Goal: Information Seeking & Learning: Find specific fact

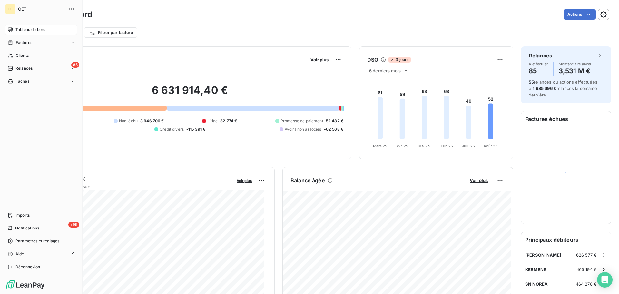
click at [10, 29] on icon at bounding box center [10, 29] width 5 height 5
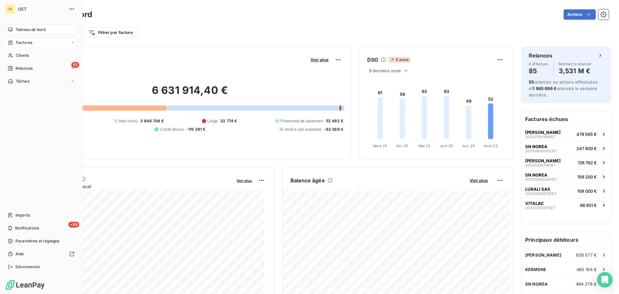
click at [24, 40] on span "Factures" at bounding box center [24, 43] width 16 height 6
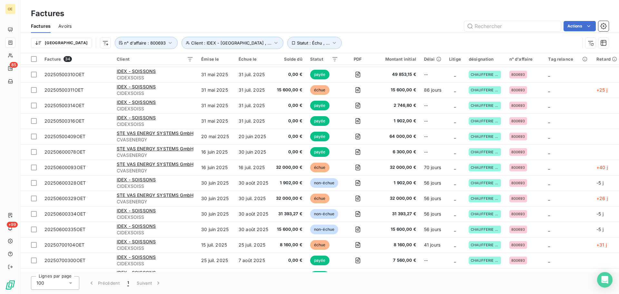
scroll to position [226, 0]
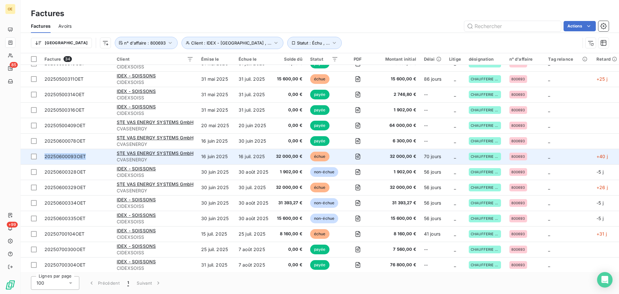
drag, startPoint x: 86, startPoint y: 157, endPoint x: 45, endPoint y: 157, distance: 41.9
click at [45, 157] on span "20250600093OET" at bounding box center [77, 156] width 65 height 6
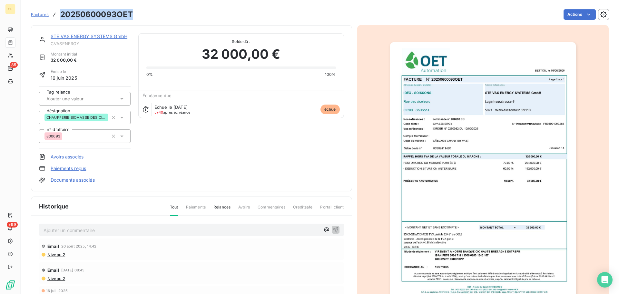
drag, startPoint x: 132, startPoint y: 15, endPoint x: 62, endPoint y: 14, distance: 70.0
click at [62, 14] on h3 "20250600093OET" at bounding box center [96, 15] width 73 height 12
copy h3 "20250600093OET"
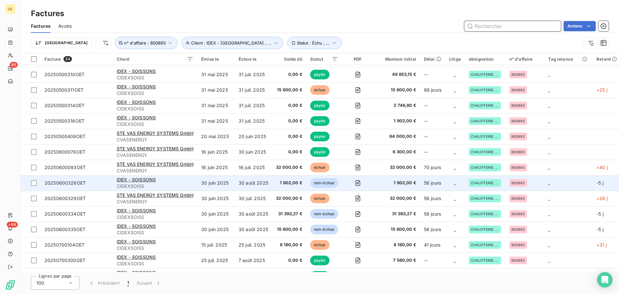
scroll to position [226, 0]
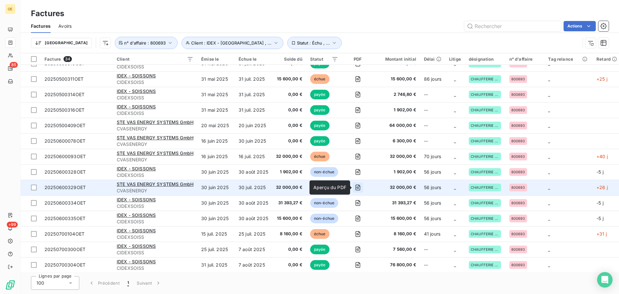
click at [357, 185] on icon "button" at bounding box center [358, 187] width 6 height 6
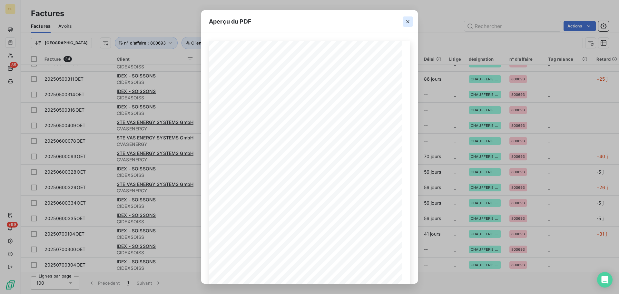
click at [408, 20] on icon "button" at bounding box center [408, 21] width 6 height 6
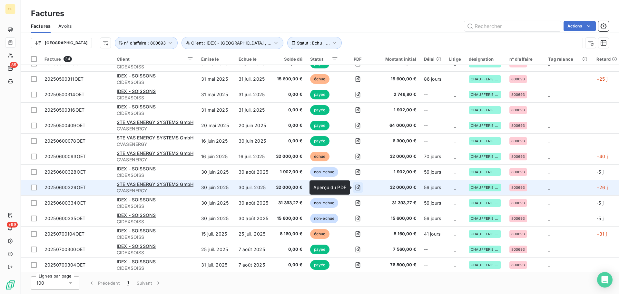
click at [358, 189] on icon "button" at bounding box center [358, 187] width 6 height 6
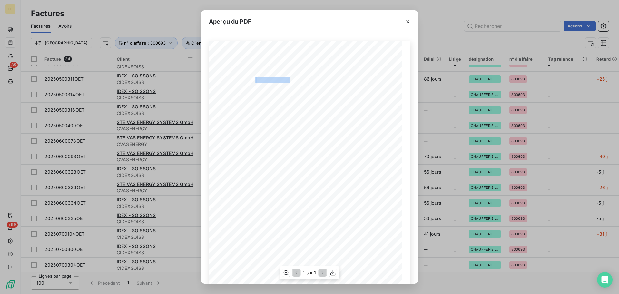
drag, startPoint x: 253, startPoint y: 78, endPoint x: 287, endPoint y: 78, distance: 34.5
click at [287, 78] on div "BETTON, le [DATE] FACTURE N° 20250600329OET Page 1 sur 1 commande n° 800693 0D …" at bounding box center [310, 178] width 194 height 274
copy div "20250600329OET"
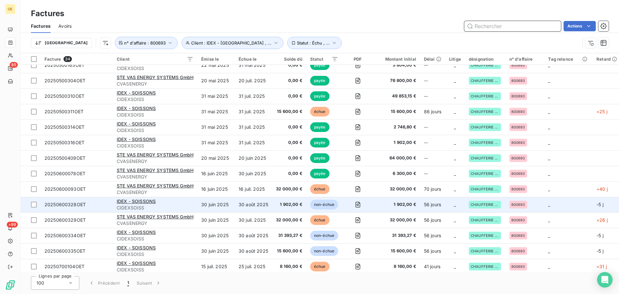
scroll to position [161, 0]
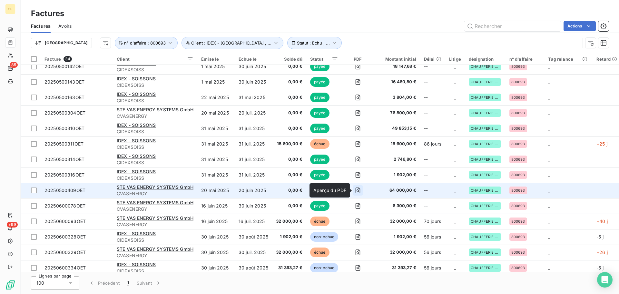
click at [360, 190] on icon "button" at bounding box center [358, 190] width 6 height 6
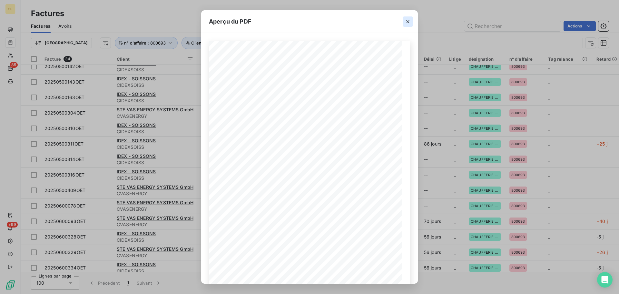
click at [408, 22] on icon "button" at bounding box center [407, 21] width 3 height 3
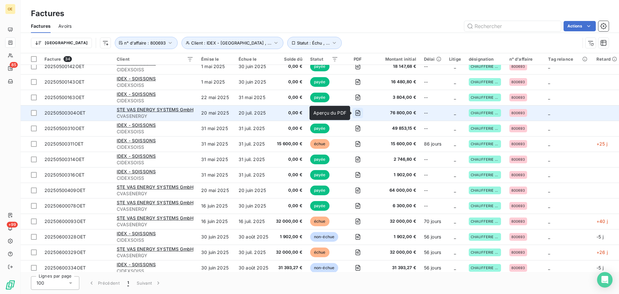
click at [361, 111] on icon "button" at bounding box center [358, 113] width 5 height 6
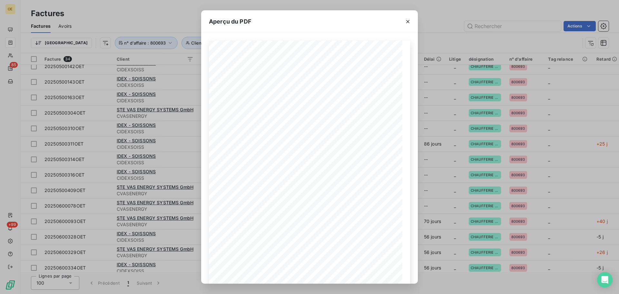
click at [440, 175] on div "Aperçu du PDF BETTON, [GEOGRAPHIC_DATA] [DATE] FACTURE N° 20250500304OET Page 1…" at bounding box center [309, 147] width 619 height 294
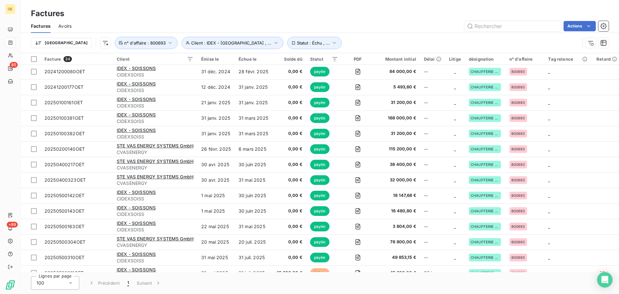
scroll to position [0, 0]
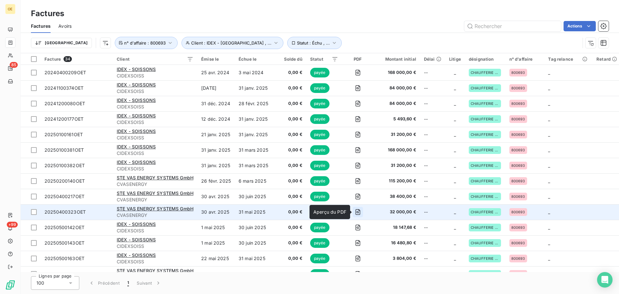
click at [359, 212] on icon "button" at bounding box center [358, 212] width 6 height 6
click at [358, 212] on icon "button" at bounding box center [358, 212] width 2 height 2
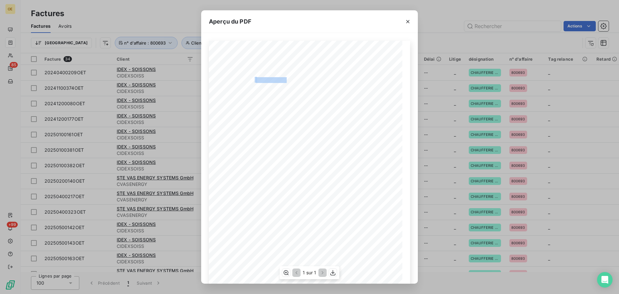
drag, startPoint x: 252, startPoint y: 77, endPoint x: 285, endPoint y: 77, distance: 32.6
click at [285, 77] on div "BETTON, le [DATE] FACTURE N° 20250400323OET Page 1 sur 1 commande n° 800693 0D …" at bounding box center [310, 178] width 194 height 274
click at [285, 78] on span "20250400323OET" at bounding box center [272, 79] width 33 height 4
click at [289, 81] on span at bounding box center [328, 79] width 78 height 4
copy div "N° 20250400323OET"
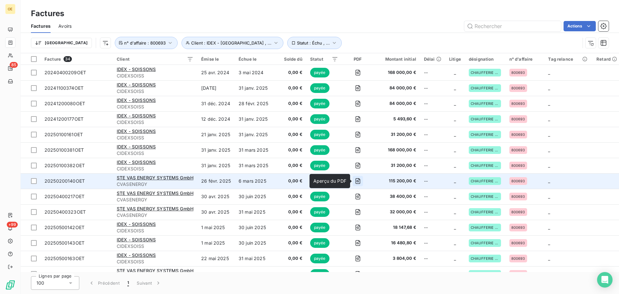
click at [358, 180] on icon "button" at bounding box center [358, 181] width 2 height 2
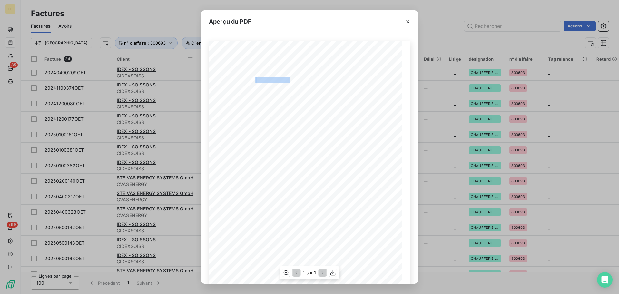
drag, startPoint x: 252, startPoint y: 78, endPoint x: 286, endPoint y: 78, distance: 34.2
click at [286, 78] on div "BETTON, le [DATE] FACTURE N° 20250200140OET Page 1 sur 1 commande n° 800693 0D …" at bounding box center [310, 178] width 194 height 274
copy div "N° 20250200140OET"
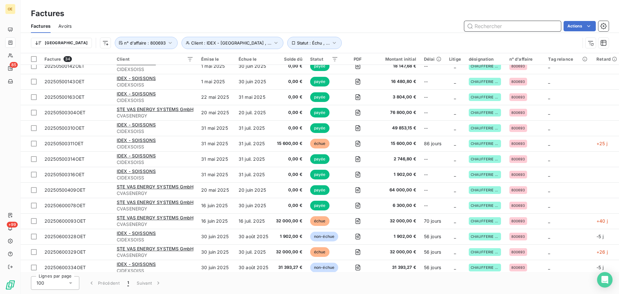
scroll to position [194, 0]
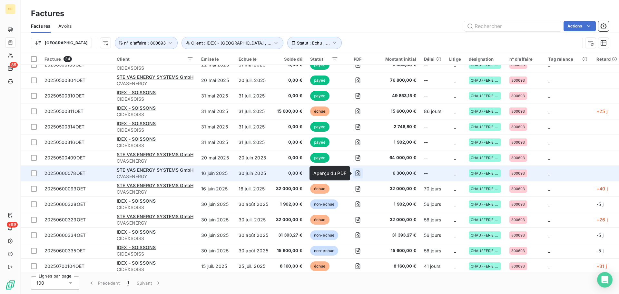
click at [359, 173] on icon "button" at bounding box center [358, 173] width 6 height 6
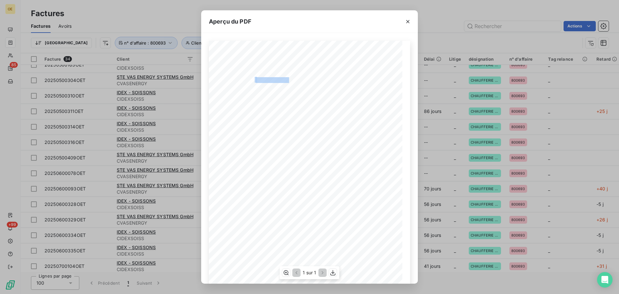
drag, startPoint x: 285, startPoint y: 80, endPoint x: 253, endPoint y: 77, distance: 32.4
click at [253, 77] on div "BETTON, le [DATE] FACTURE N° 20250600078OET Page 1 sur 1 commande n° 800693 0G …" at bounding box center [310, 178] width 194 height 274
copy div "20250600078OET"
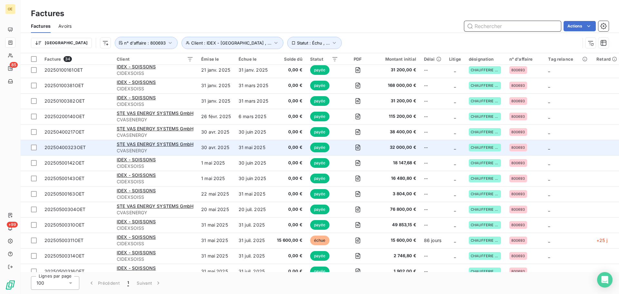
scroll to position [97, 0]
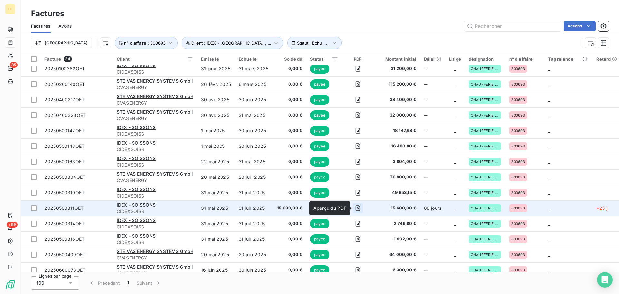
click at [357, 208] on icon "button" at bounding box center [358, 208] width 6 height 6
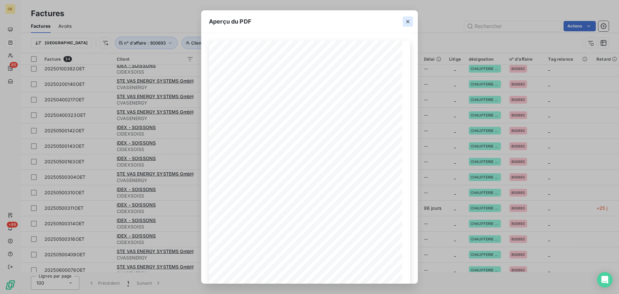
click at [407, 21] on icon "button" at bounding box center [407, 21] width 3 height 3
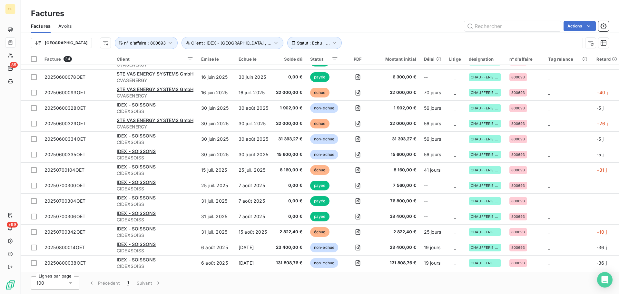
scroll to position [290, 0]
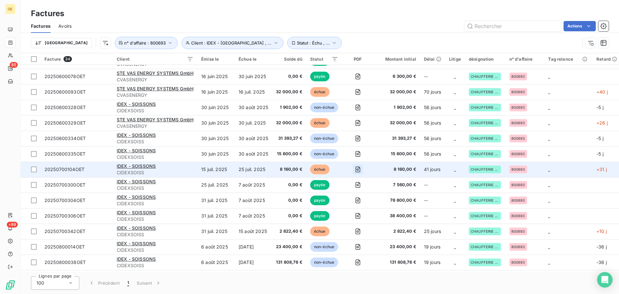
click at [358, 169] on icon "button" at bounding box center [358, 169] width 2 height 2
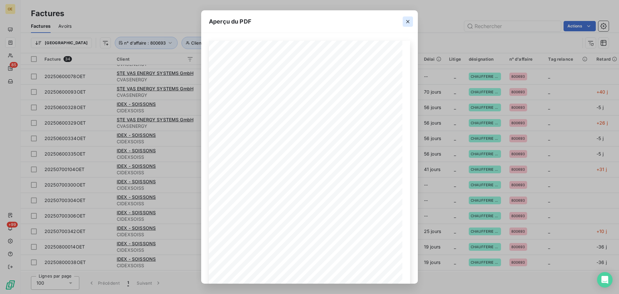
click at [407, 22] on icon "button" at bounding box center [407, 21] width 3 height 3
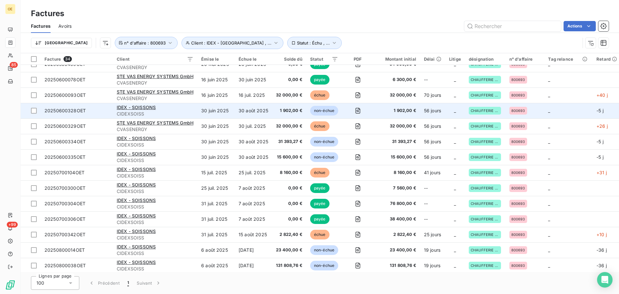
scroll to position [258, 0]
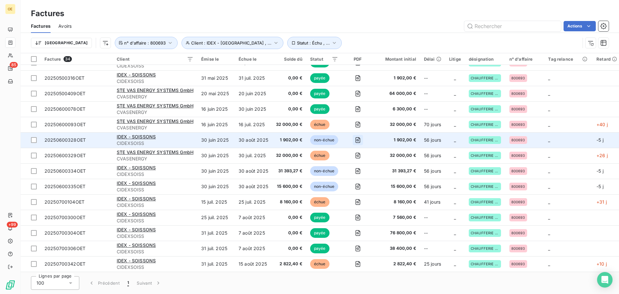
click at [360, 140] on icon "button" at bounding box center [358, 140] width 6 height 6
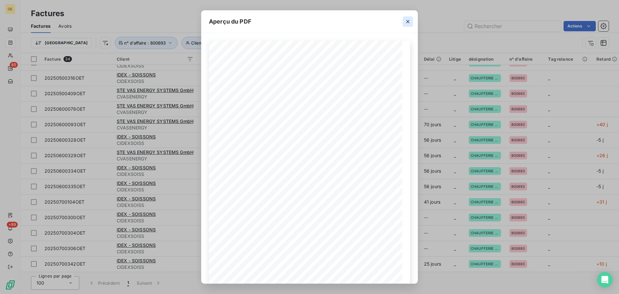
click at [406, 20] on icon "button" at bounding box center [408, 21] width 6 height 6
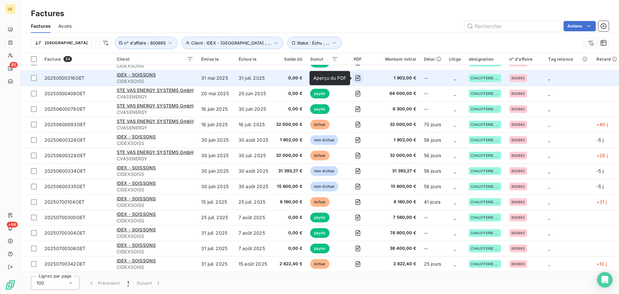
click at [359, 77] on icon "button" at bounding box center [358, 78] width 6 height 6
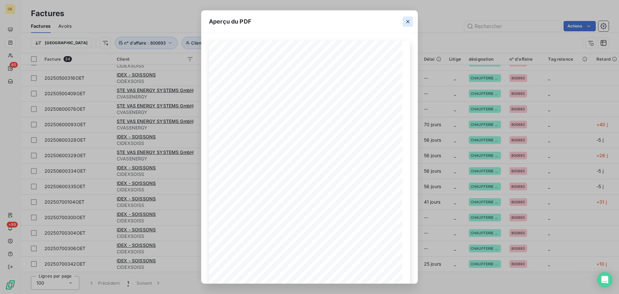
click at [409, 20] on icon "button" at bounding box center [408, 21] width 6 height 6
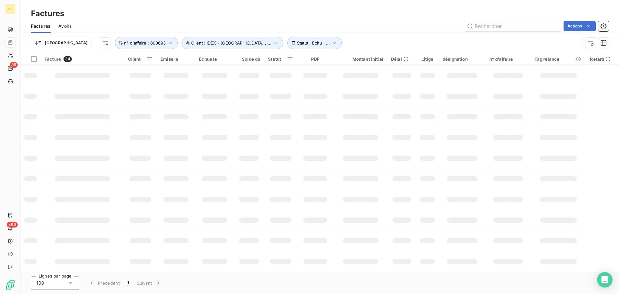
scroll to position [322, 0]
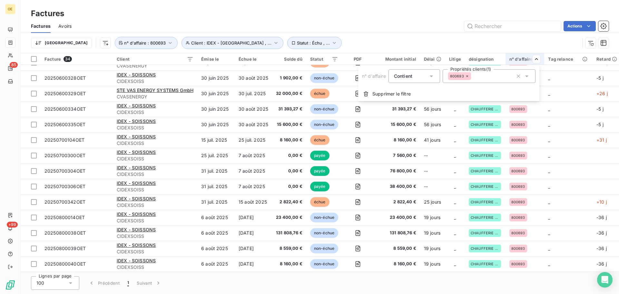
click at [468, 77] on icon at bounding box center [467, 76] width 4 height 4
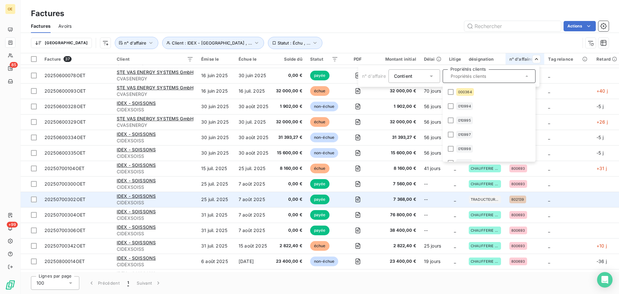
click at [572, 197] on html "OE 85 +99 Factures Factures Avoirs Actions Trier Client : IDEX - [GEOGRAPHIC_DA…" at bounding box center [309, 147] width 619 height 294
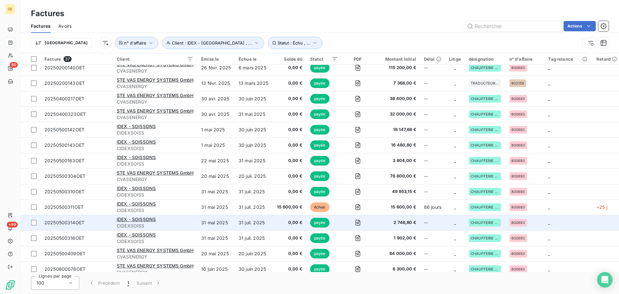
scroll to position [0, 0]
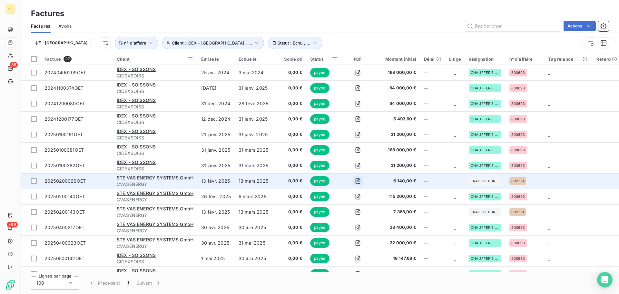
click at [359, 181] on icon "button" at bounding box center [358, 181] width 6 height 6
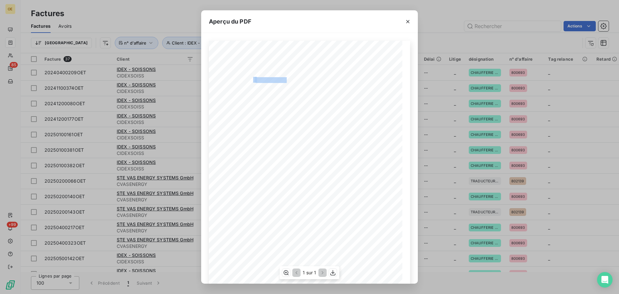
drag, startPoint x: 252, startPoint y: 79, endPoint x: 284, endPoint y: 79, distance: 32.6
click at [284, 79] on div "BETTON, le [DATE] FACTURE N° 20250200066OET Page 1 sur 1 commande n° 802139 00 …" at bounding box center [310, 178] width 194 height 274
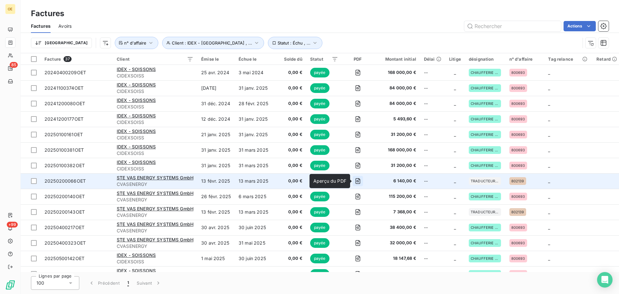
click at [358, 181] on icon "button" at bounding box center [358, 181] width 6 height 6
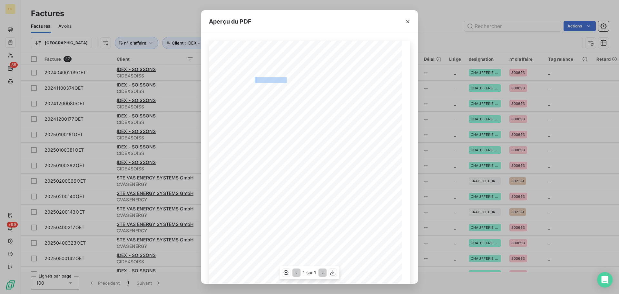
drag, startPoint x: 284, startPoint y: 78, endPoint x: 253, endPoint y: 79, distance: 31.3
click at [253, 79] on div "BETTON, le [DATE] FACTURE N° 20250200066OET Page 1 sur 1 commande n° 802139 00 …" at bounding box center [310, 178] width 194 height 274
click at [251, 78] on span "N°" at bounding box center [252, 79] width 5 height 4
click at [256, 80] on span "20250200066OET" at bounding box center [272, 79] width 33 height 4
copy span "20250200066OE"
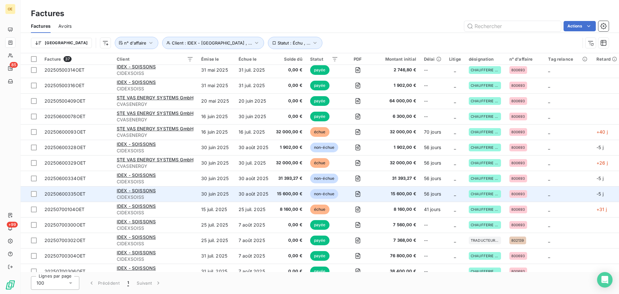
scroll to position [323, 0]
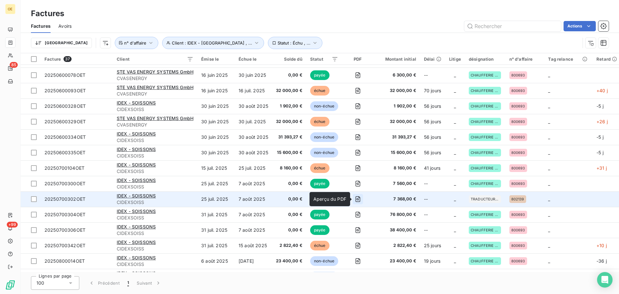
click at [358, 198] on icon "button" at bounding box center [358, 199] width 6 height 6
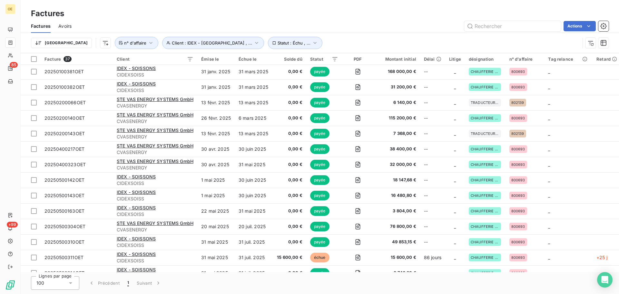
scroll to position [0, 0]
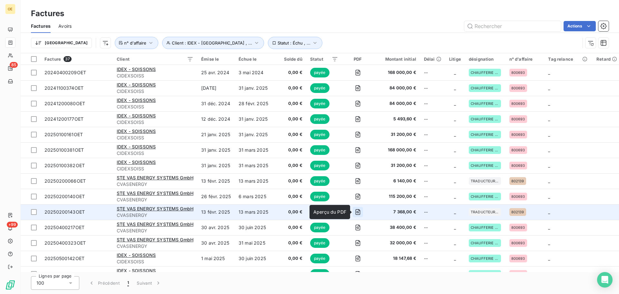
click at [359, 212] on icon "button" at bounding box center [358, 212] width 2 height 2
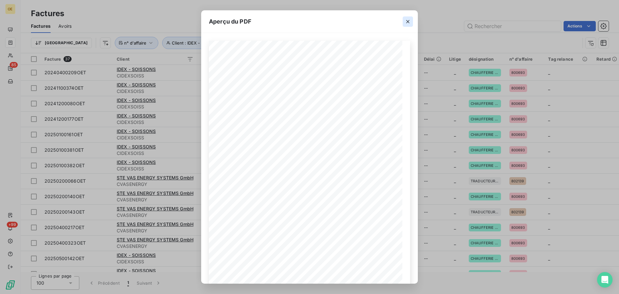
click at [408, 20] on icon "button" at bounding box center [408, 21] width 6 height 6
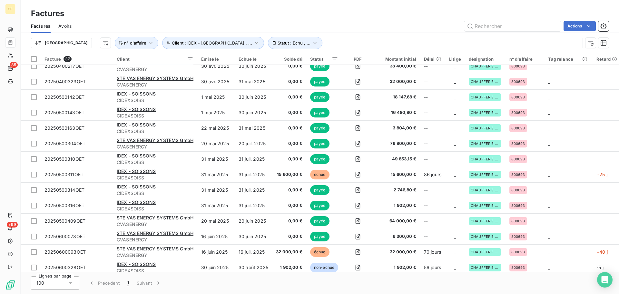
scroll to position [194, 0]
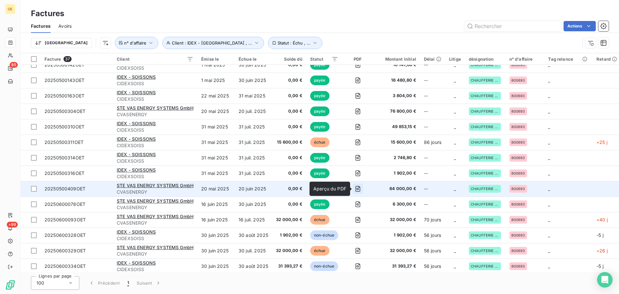
click at [359, 187] on icon "button" at bounding box center [358, 188] width 6 height 6
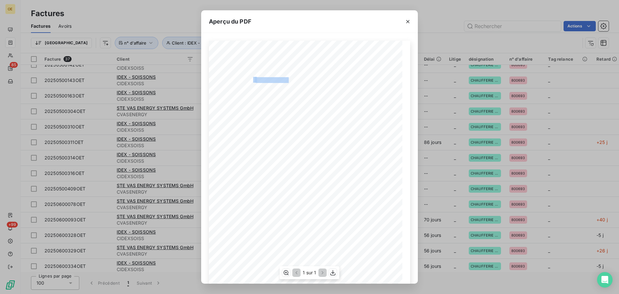
drag, startPoint x: 252, startPoint y: 78, endPoint x: 285, endPoint y: 78, distance: 33.6
click at [285, 78] on div "BETTON, le [DATE] FACTURE N° 20250500409OET Page 1 sur 1 commande n° 800693 0D …" at bounding box center [310, 178] width 194 height 274
click at [256, 79] on span "20250500409OET" at bounding box center [272, 79] width 33 height 4
drag, startPoint x: 252, startPoint y: 77, endPoint x: 285, endPoint y: 78, distance: 32.9
click at [285, 77] on div "BETTON, le [DATE] FACTURE N° 20250500409OET Page 1 sur 1 commande n° 800693 0D …" at bounding box center [310, 178] width 194 height 274
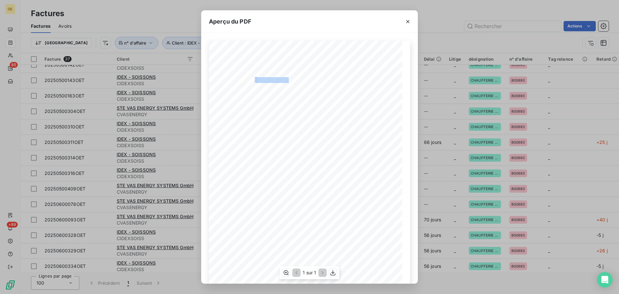
click at [285, 80] on span "20250500409OET" at bounding box center [272, 79] width 33 height 4
copy div "N° 20250500409OET"
